Goal: Information Seeking & Learning: Check status

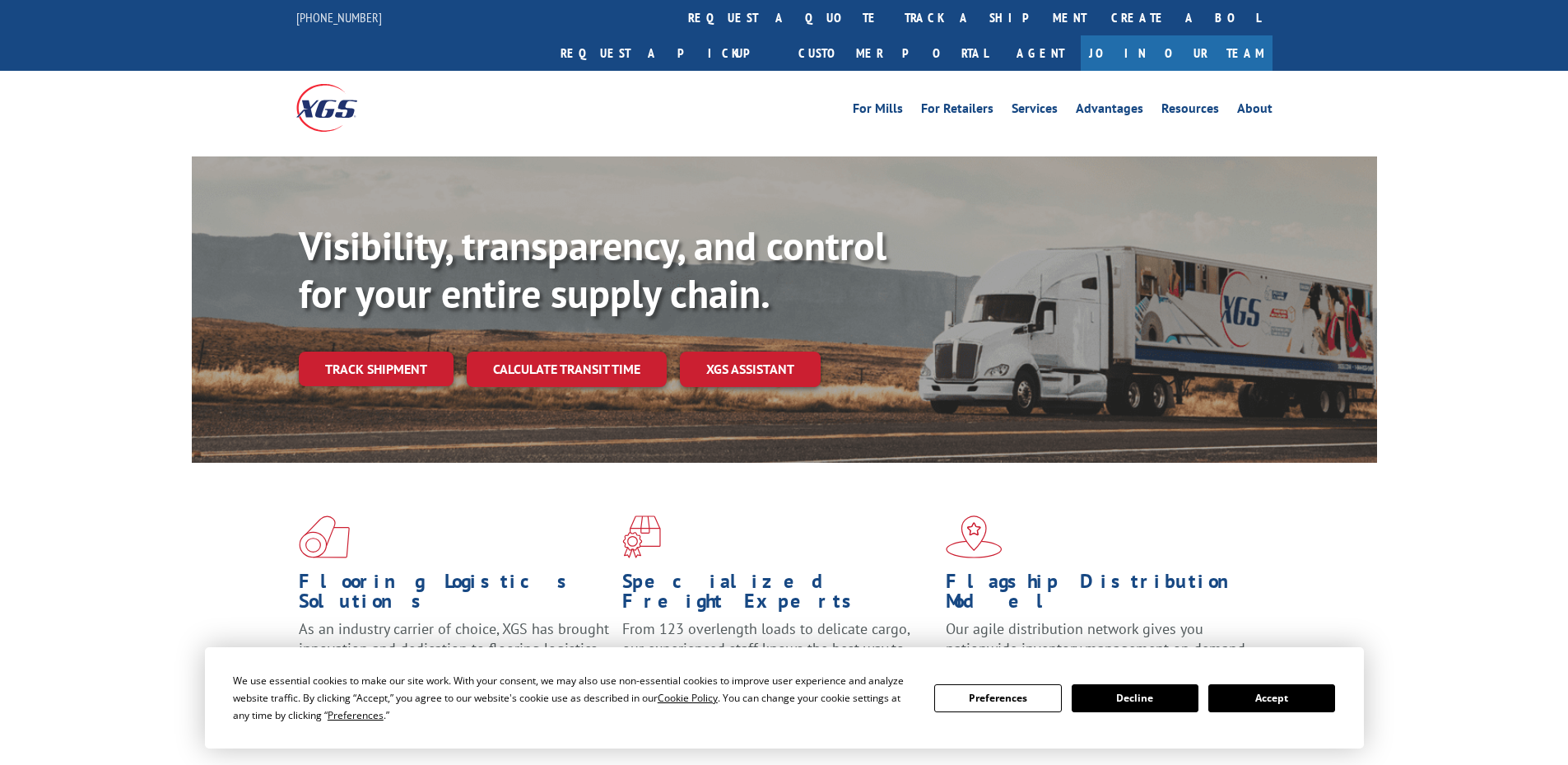
drag, startPoint x: 706, startPoint y: 15, endPoint x: 705, endPoint y: 33, distance: 18.0
click at [893, 15] on link "track a shipment" at bounding box center [995, 17] width 206 height 36
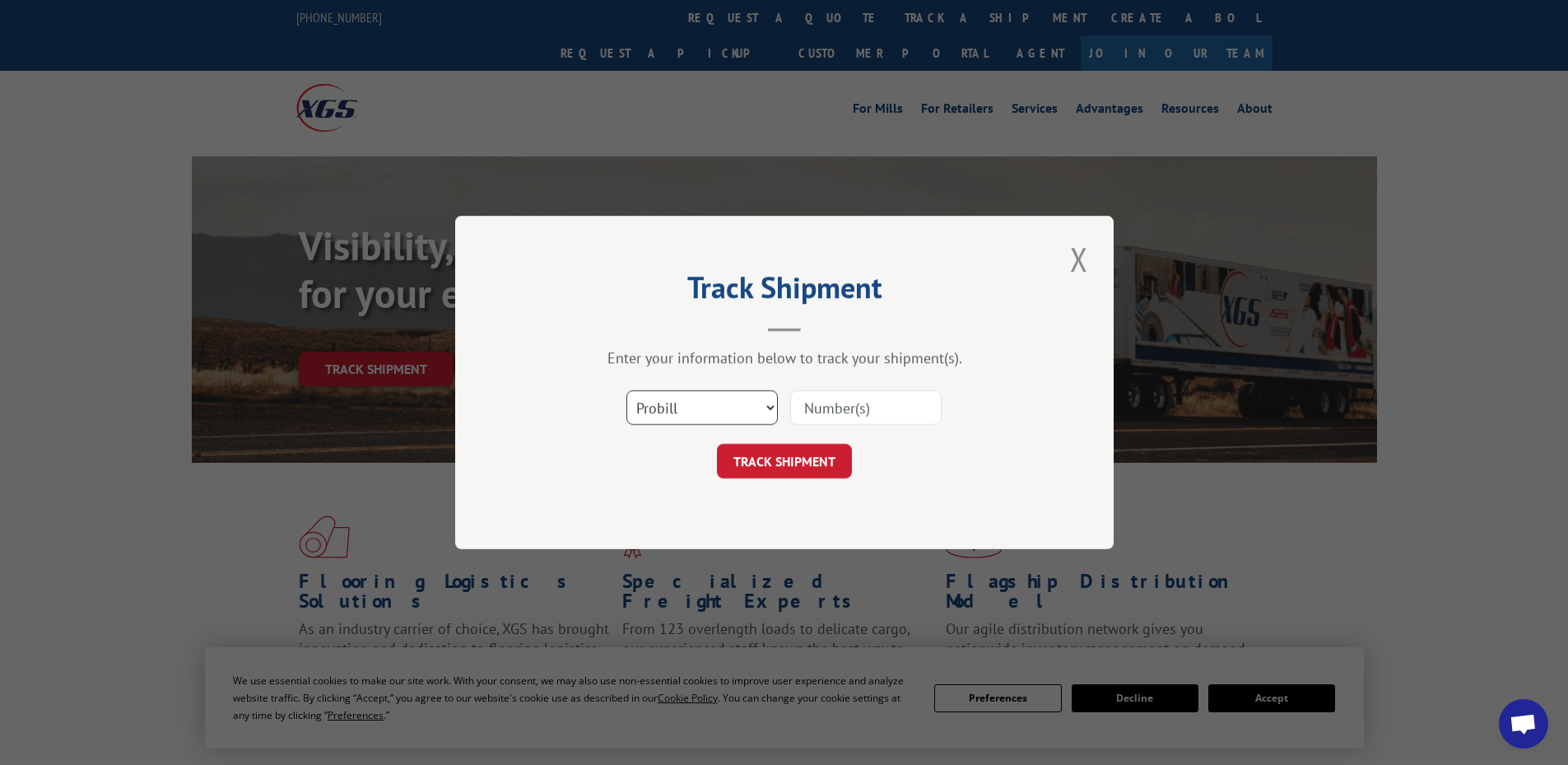
click at [680, 408] on select "Select category... Probill BOL PO" at bounding box center [702, 408] width 152 height 35
select select "bol"
click at [627, 390] on select "Select category... Probill BOL PO" at bounding box center [702, 408] width 152 height 35
click at [854, 413] on input at bounding box center [865, 408] width 152 height 35
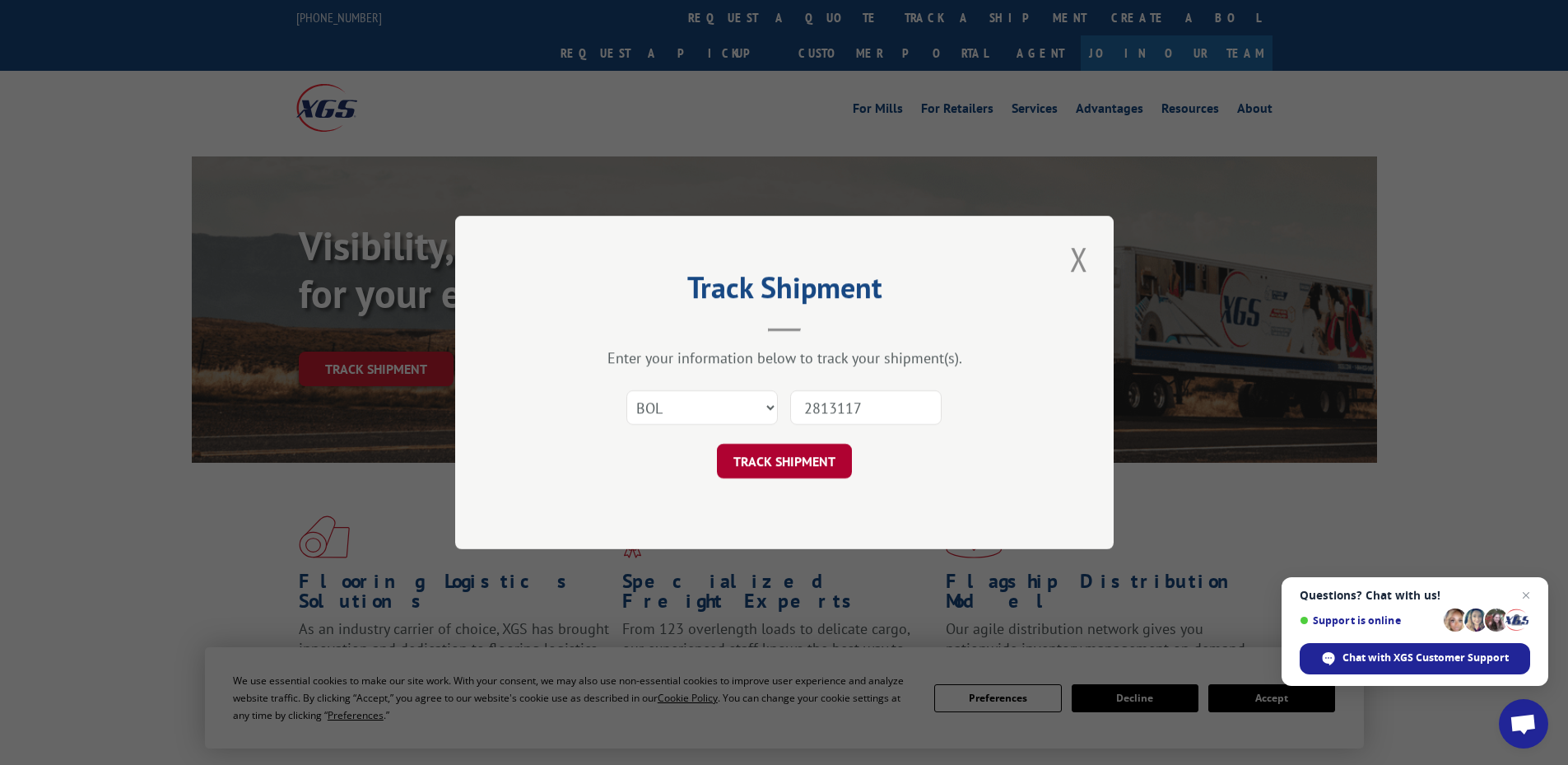
type input "2813117"
click at [785, 467] on button "TRACK SHIPMENT" at bounding box center [784, 461] width 135 height 35
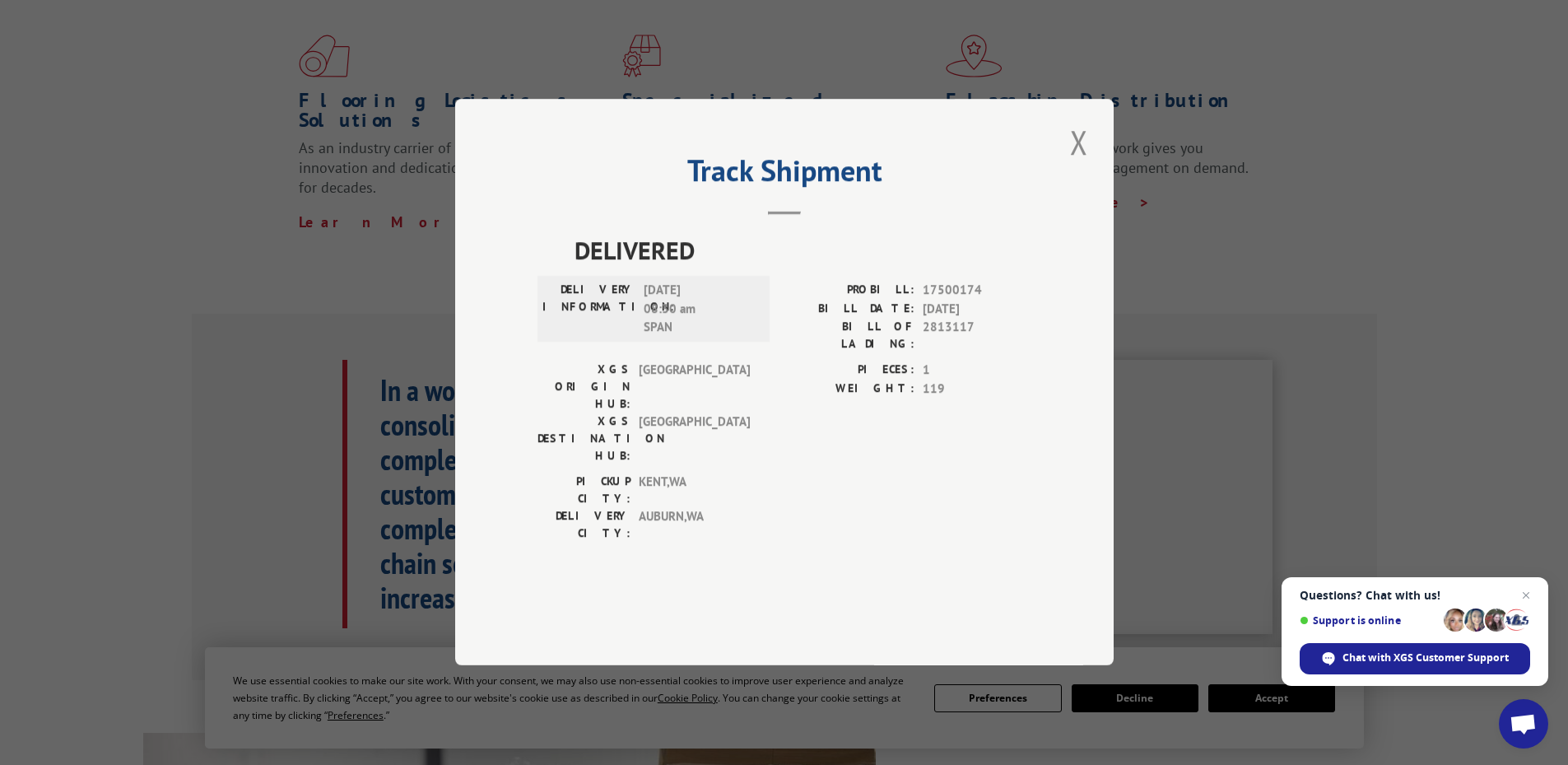
scroll to position [494, 0]
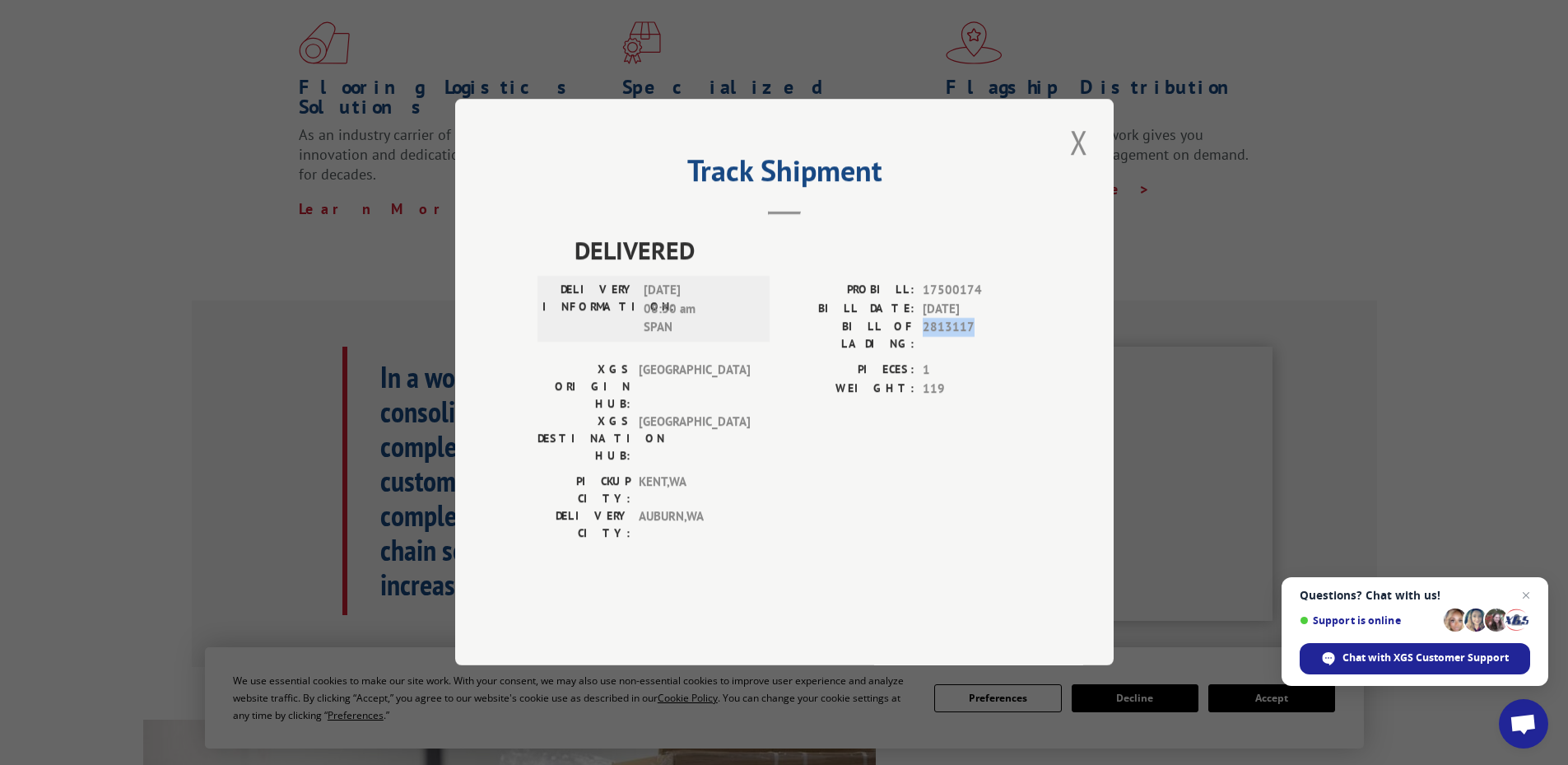
drag, startPoint x: 981, startPoint y: 372, endPoint x: 917, endPoint y: 380, distance: 64.5
click at [917, 353] on div "BILL OF LADING: 2813117" at bounding box center [908, 336] width 247 height 35
